Goal: Information Seeking & Learning: Learn about a topic

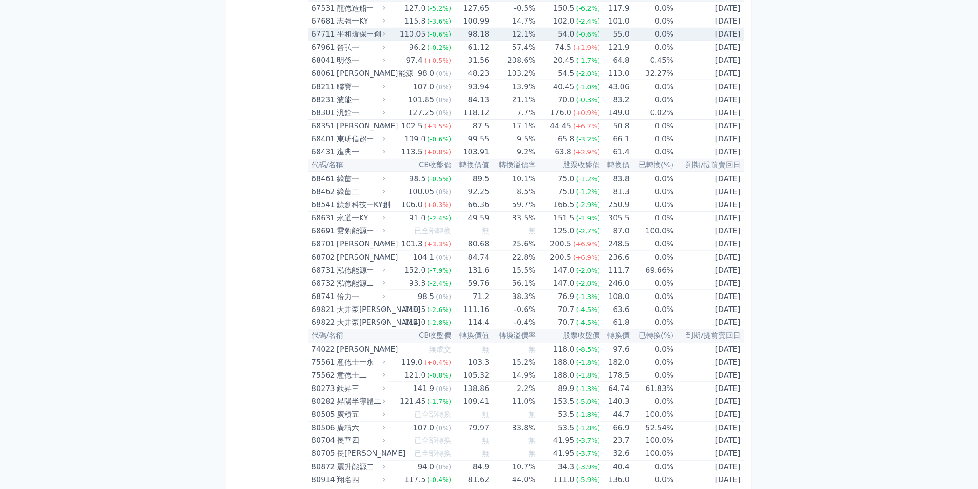
scroll to position [4346, 0]
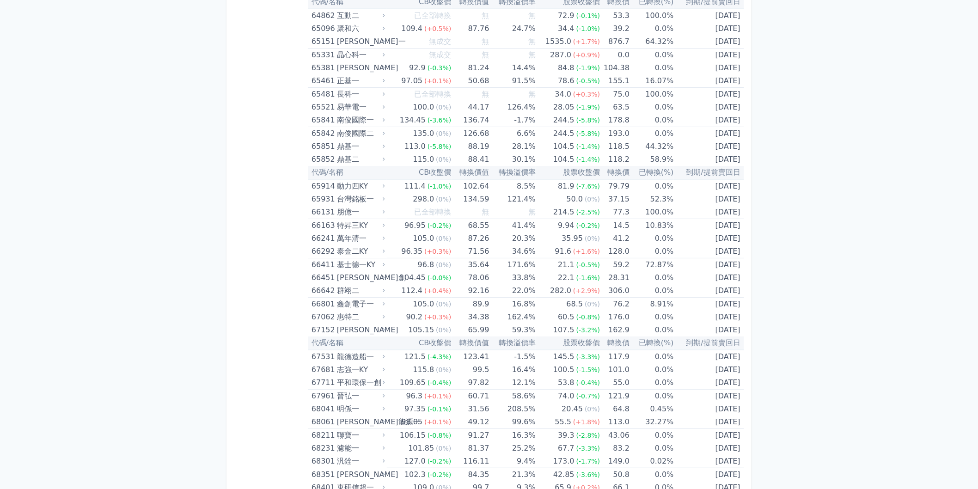
scroll to position [4346, 0]
click at [616, 117] on td "178.8" at bounding box center [615, 120] width 30 height 13
click at [630, 115] on td "0.0%" at bounding box center [652, 120] width 44 height 13
click at [620, 127] on td "193.0" at bounding box center [615, 133] width 30 height 13
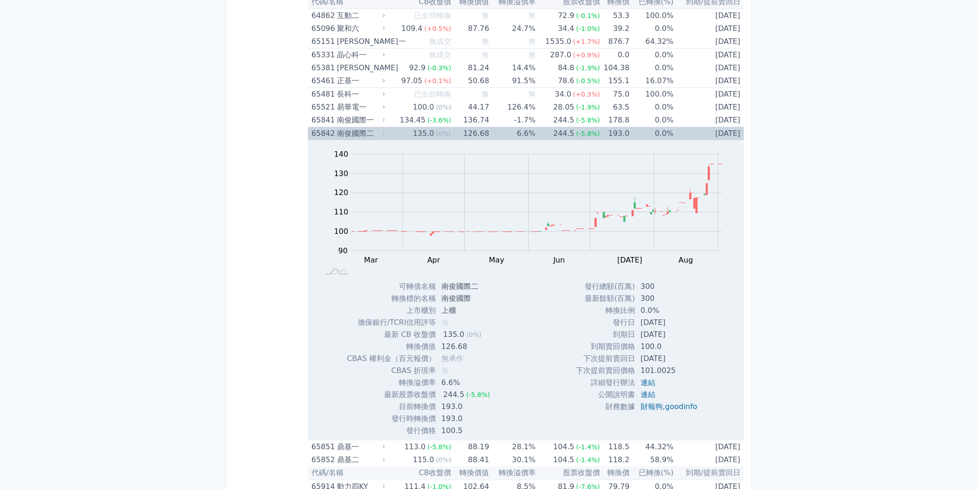
click at [630, 129] on td "0.0%" at bounding box center [652, 133] width 44 height 13
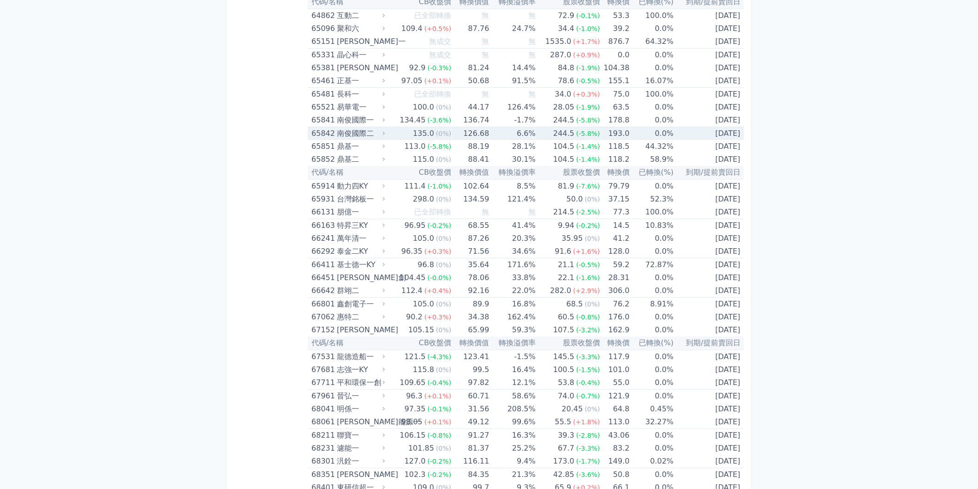
click at [642, 127] on td "0.0%" at bounding box center [652, 133] width 44 height 13
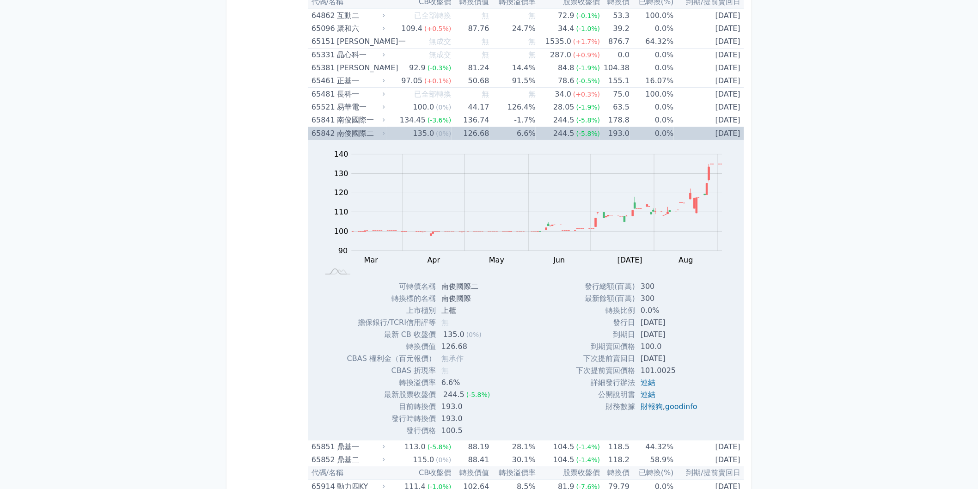
click at [668, 130] on td "0.0%" at bounding box center [652, 133] width 44 height 13
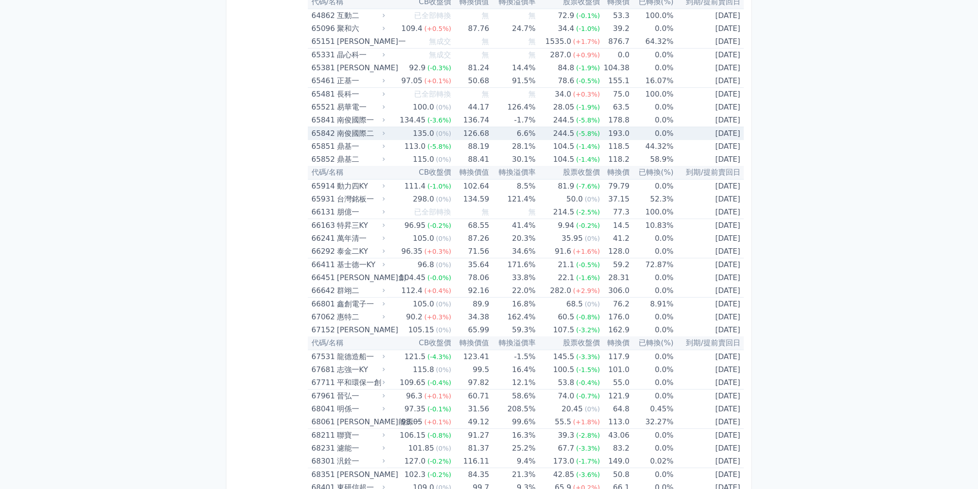
click at [731, 131] on td "[DATE]" at bounding box center [709, 133] width 70 height 13
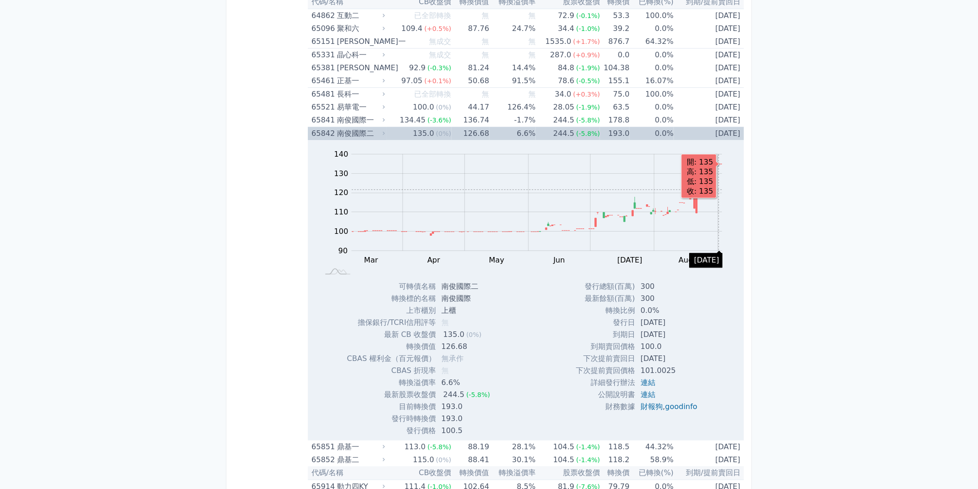
click at [719, 183] on rect "Chart" at bounding box center [537, 202] width 371 height 97
click at [712, 130] on td "[DATE]" at bounding box center [709, 133] width 70 height 13
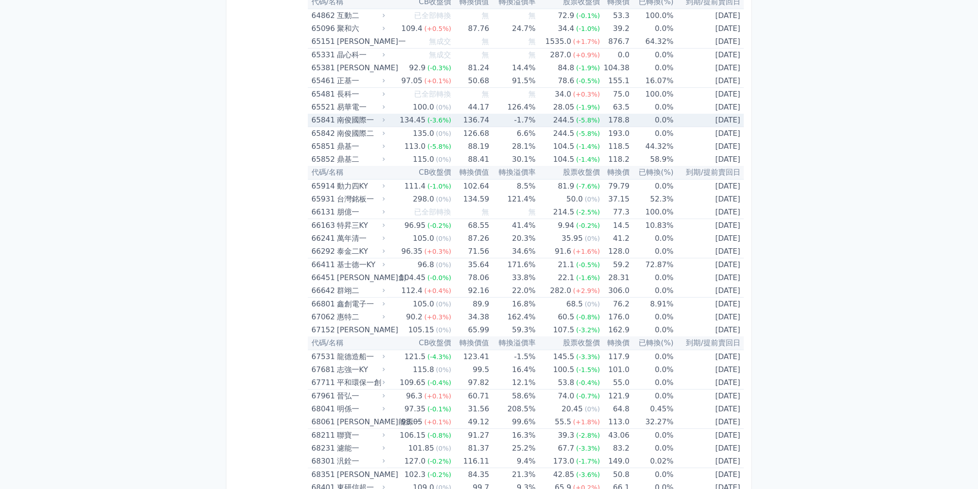
click at [730, 114] on td "[DATE]" at bounding box center [709, 120] width 70 height 13
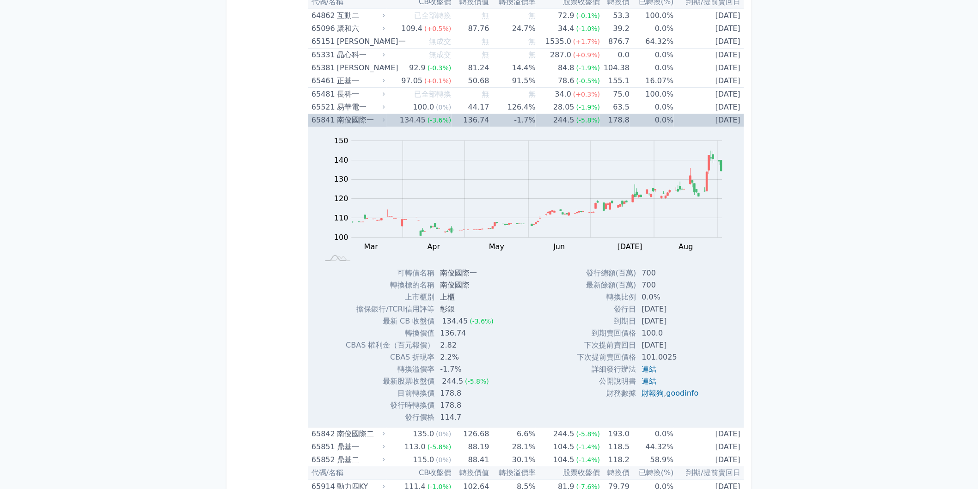
click at [730, 114] on td "[DATE]" at bounding box center [709, 120] width 70 height 13
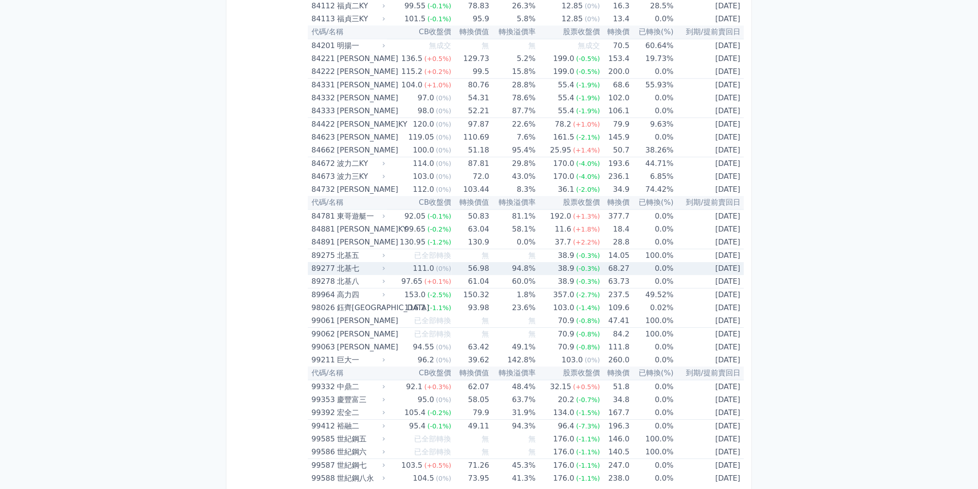
scroll to position [5342, 0]
